Goal: Navigation & Orientation: Find specific page/section

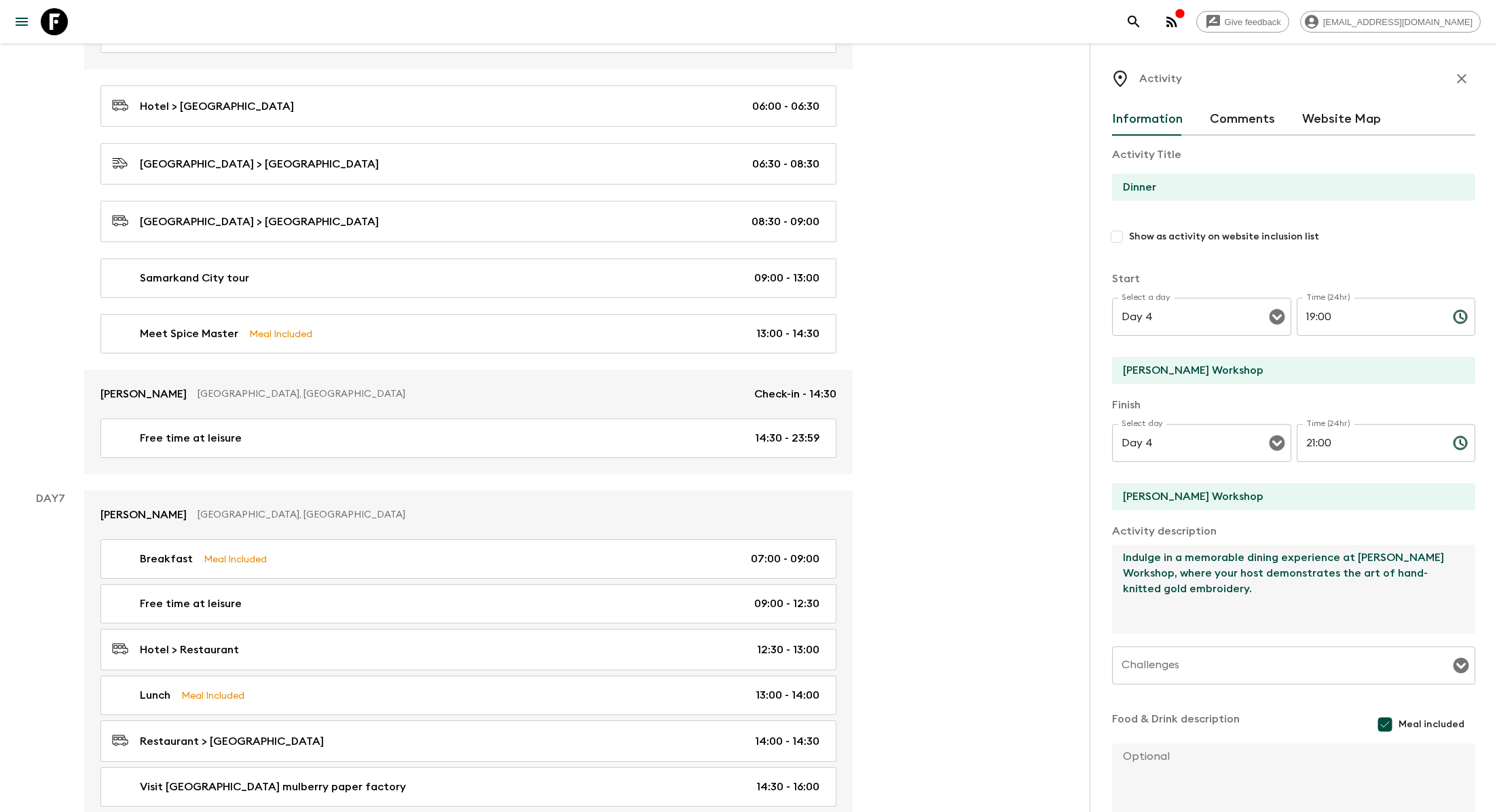
scroll to position [93, 0]
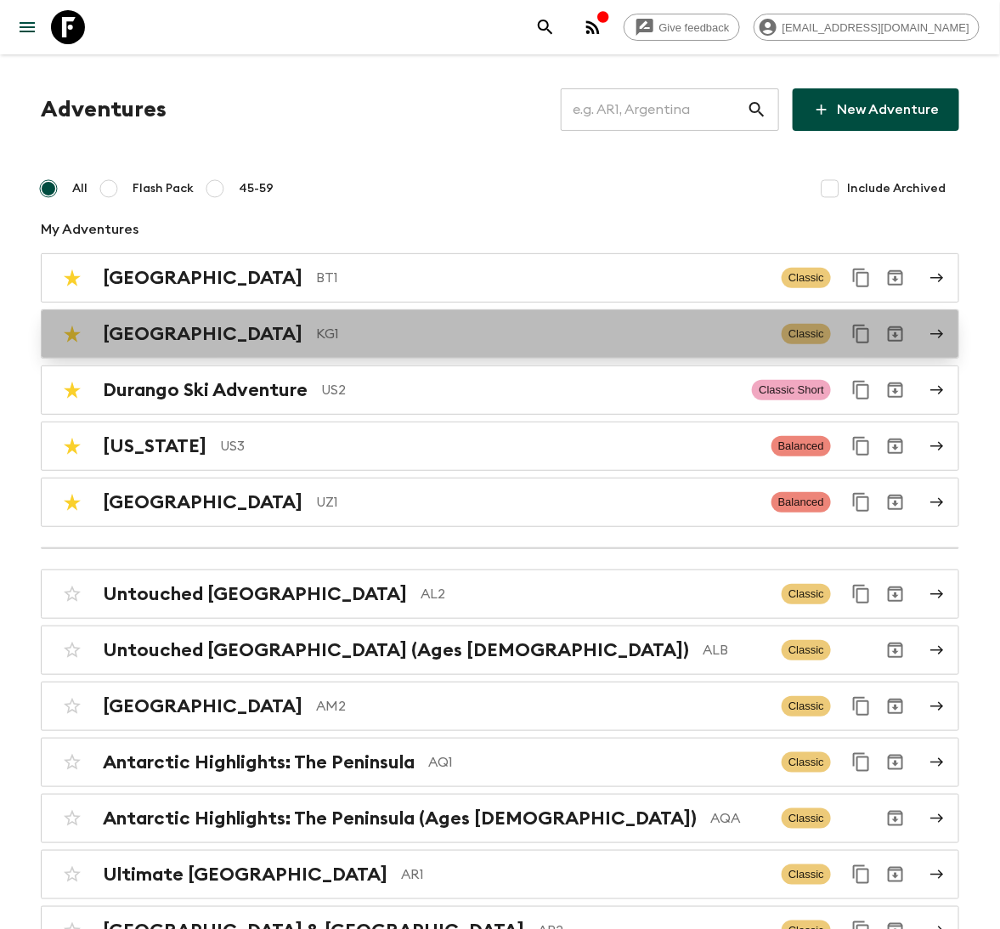
click at [316, 331] on p "KG1" at bounding box center [542, 334] width 452 height 20
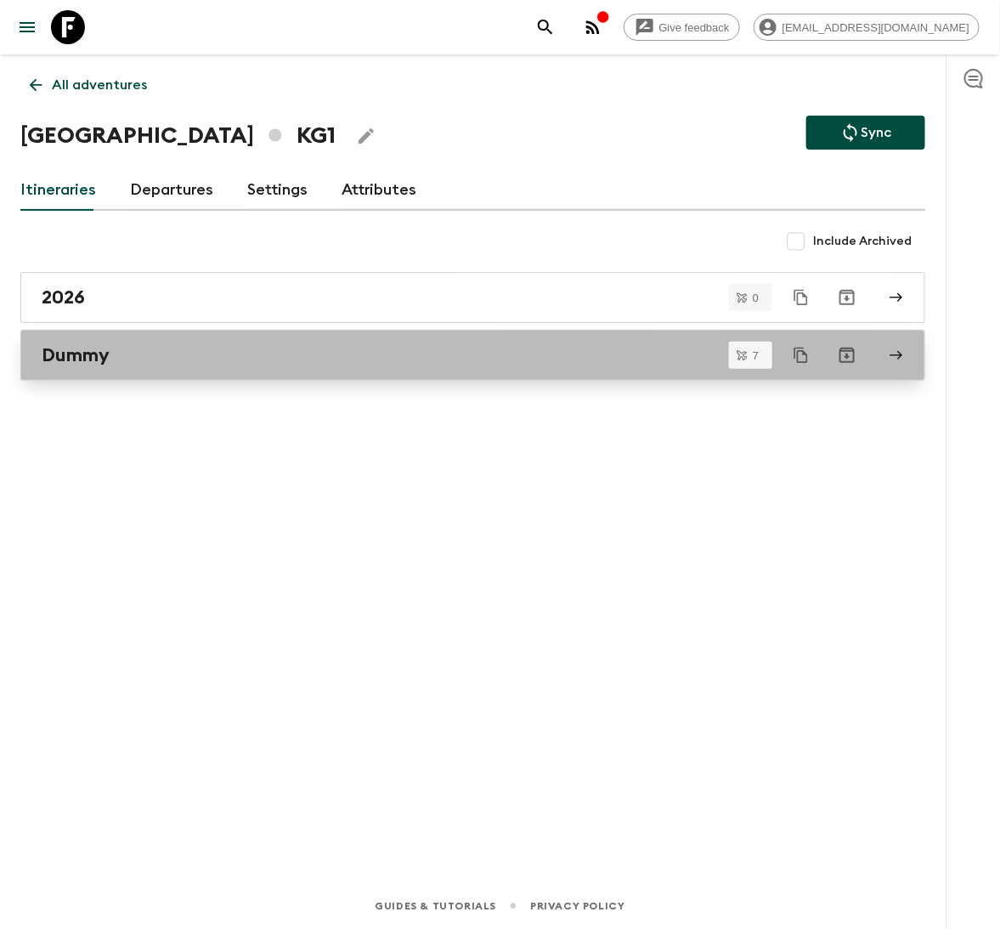
click at [195, 353] on div "Dummy" at bounding box center [457, 355] width 830 height 22
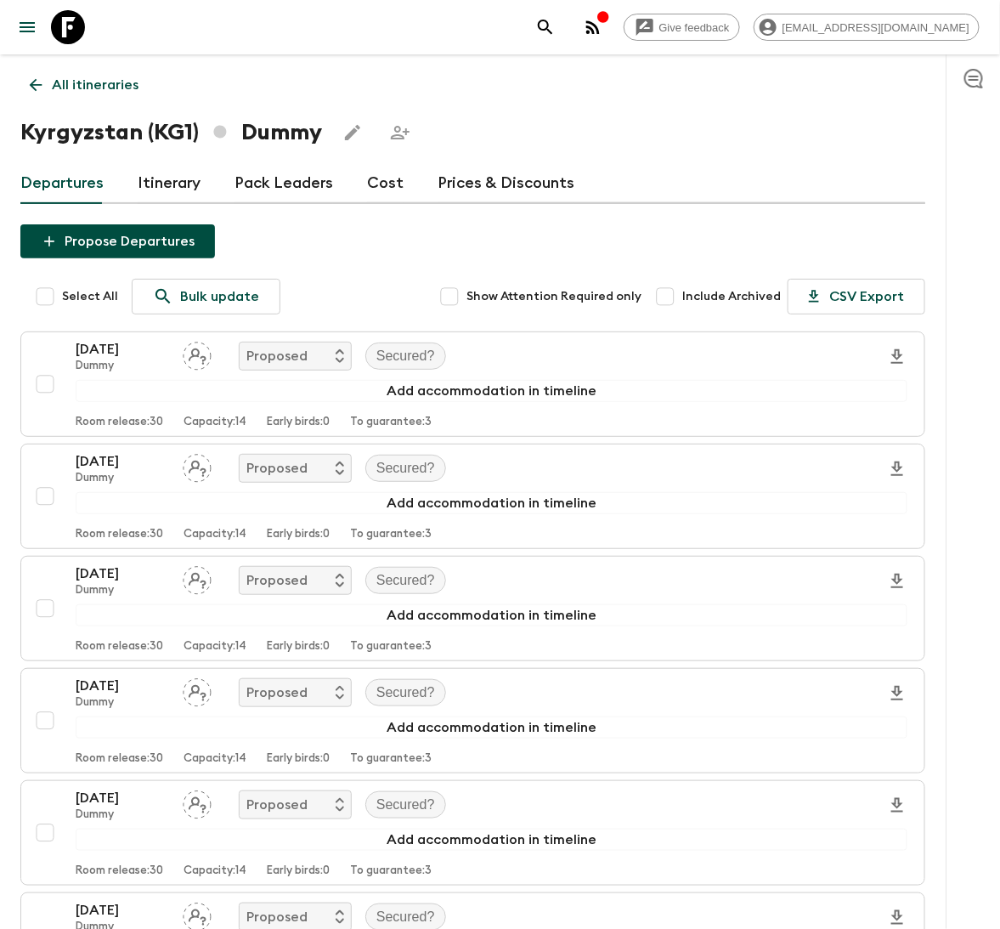
click at [82, 82] on p "All itineraries" at bounding box center [95, 85] width 87 height 20
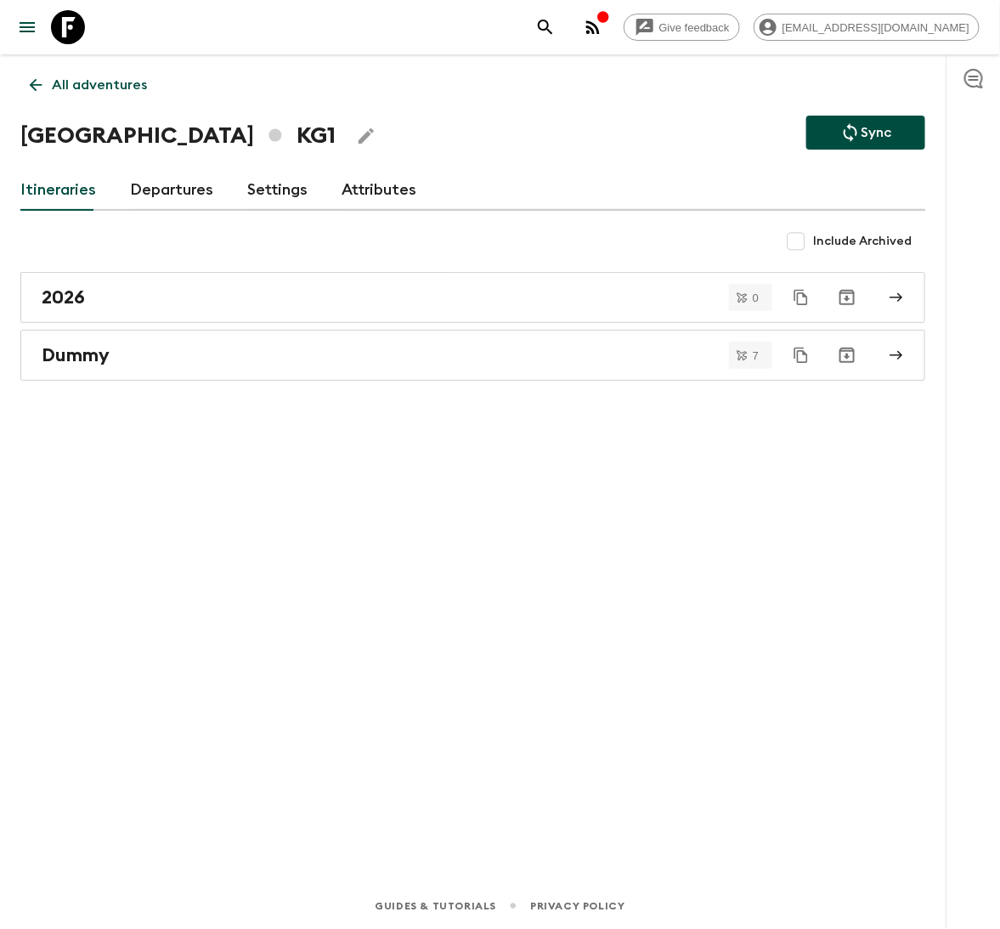
click at [114, 68] on link "All adventures" at bounding box center [88, 85] width 136 height 34
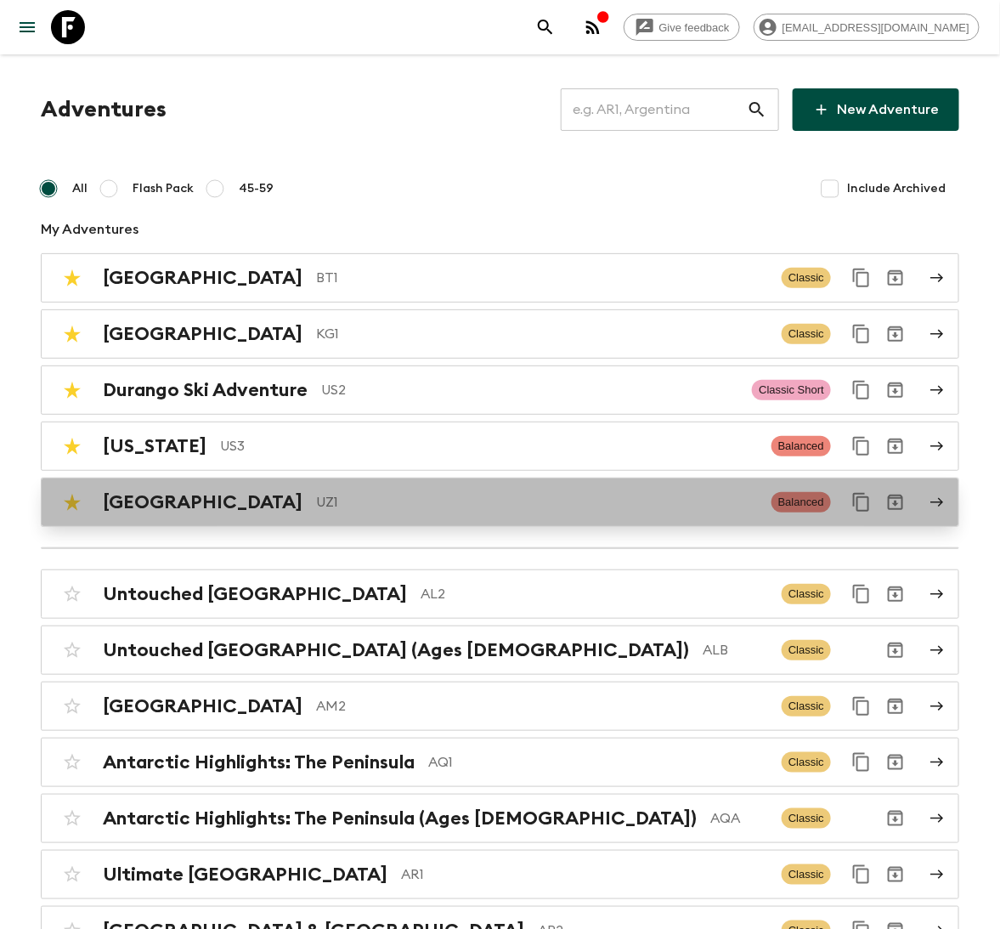
click at [316, 495] on p "UZ1" at bounding box center [537, 502] width 442 height 20
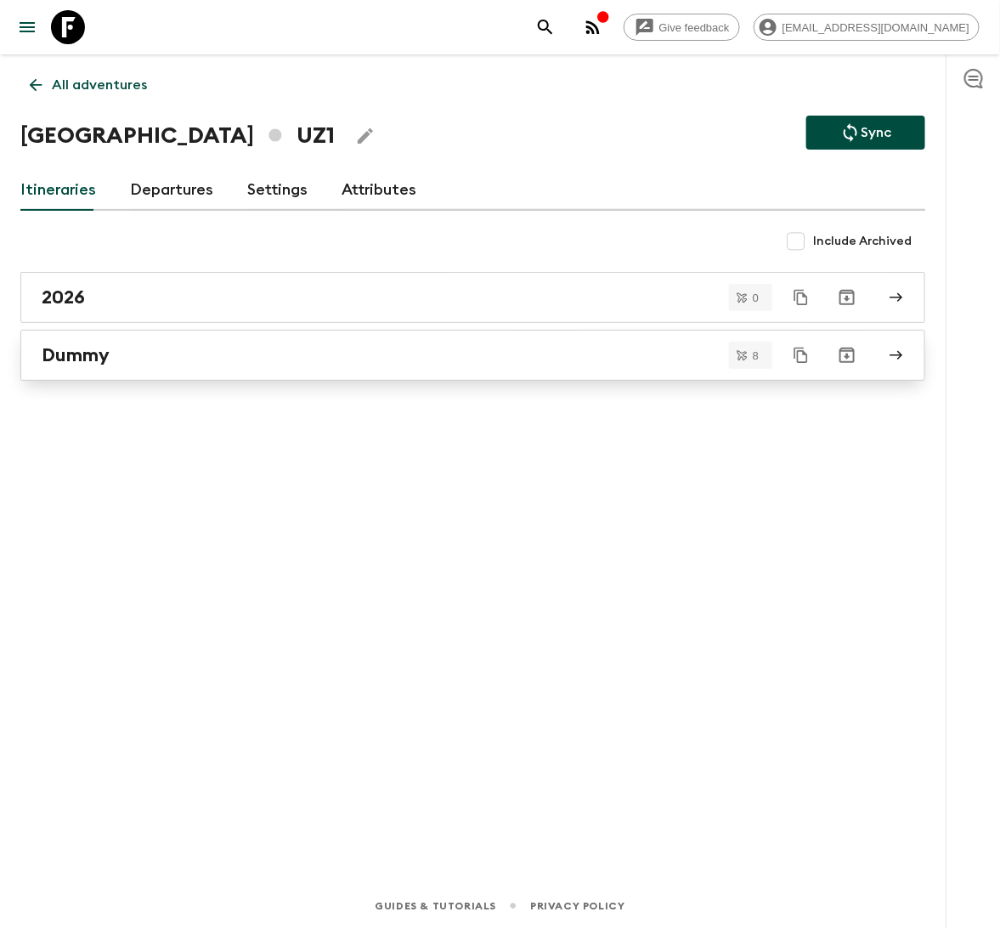
click at [261, 349] on div "Dummy" at bounding box center [457, 355] width 830 height 22
